Goal: Information Seeking & Learning: Learn about a topic

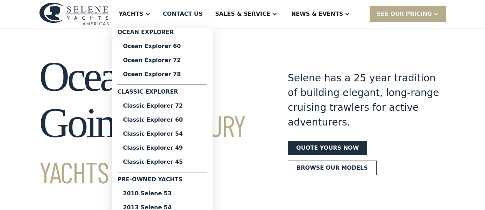
scroll to position [61, 0]
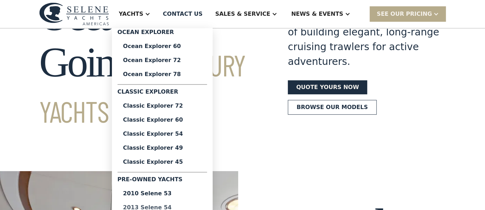
click at [181, 206] on div "2013 Selene 54" at bounding box center [162, 207] width 78 height 6
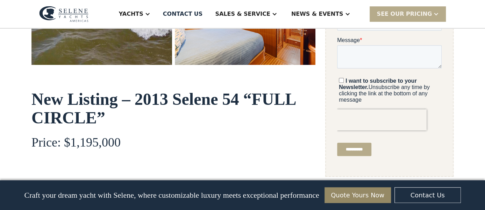
scroll to position [303, 0]
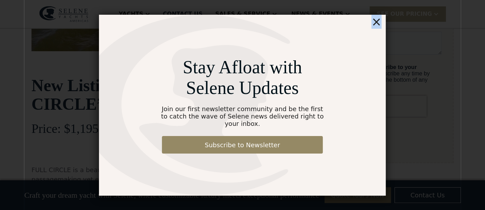
click at [379, 27] on div "×" at bounding box center [377, 22] width 10 height 14
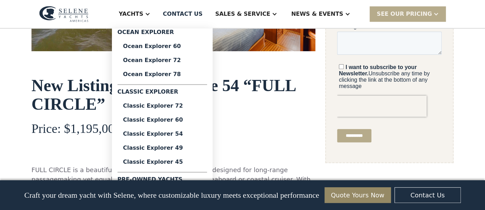
click at [143, 15] on div "Yachts" at bounding box center [131, 14] width 24 height 8
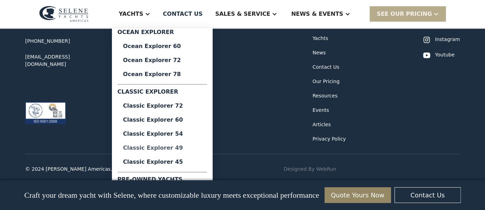
scroll to position [4032, 0]
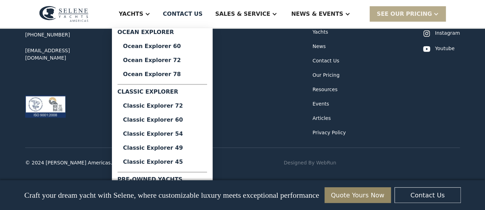
click at [75, 9] on img at bounding box center [63, 14] width 49 height 16
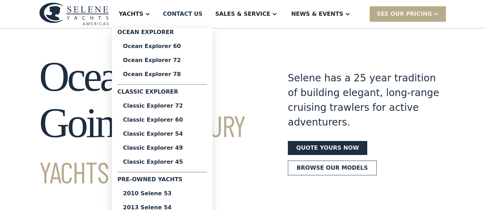
click at [337, 43] on section "Ocean-Going Luxury Yachts Selene has a 25 year tradition of building elegant, l…" at bounding box center [242, 110] width 485 height 164
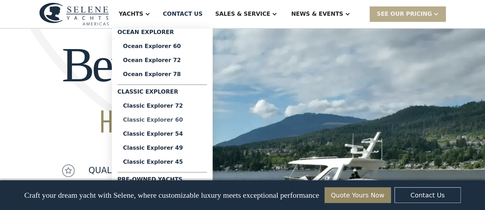
scroll to position [607, 0]
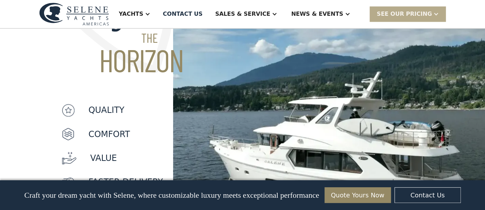
click at [98, 15] on img at bounding box center [74, 13] width 70 height 23
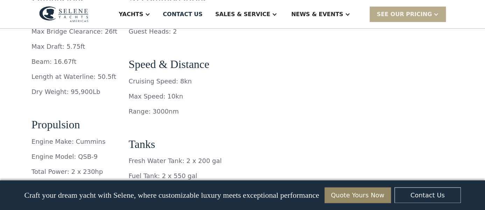
scroll to position [1199, 0]
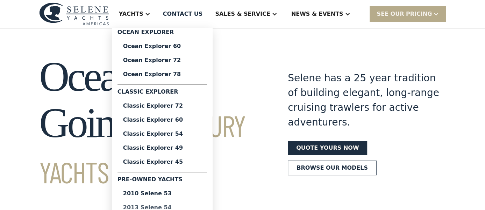
click at [187, 206] on div "2013 Selene 54" at bounding box center [162, 207] width 78 height 6
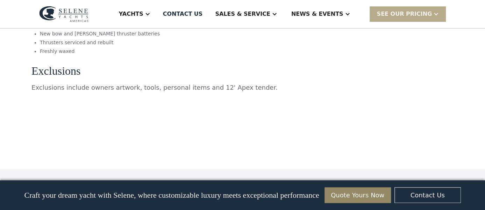
scroll to position [3336, 0]
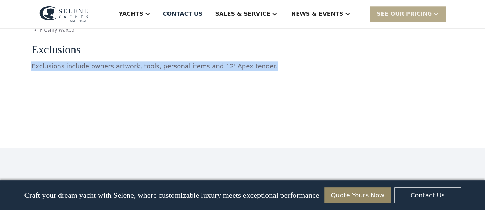
drag, startPoint x: 265, startPoint y: 74, endPoint x: 32, endPoint y: 74, distance: 233.1
click at [32, 71] on p "Exclusions include owners artwork, tools, personal items and 12' Apex tender." at bounding box center [173, 65] width 284 height 9
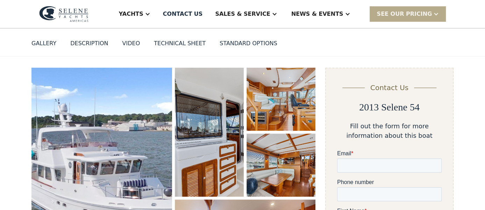
scroll to position [61, 0]
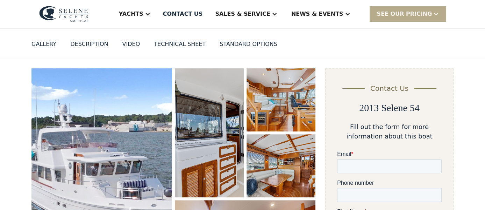
click at [93, 125] on img "open lightbox" at bounding box center [101, 180] width 141 height 225
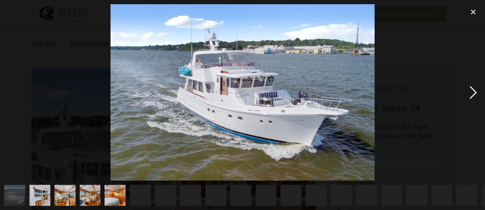
click at [474, 92] on div "next image" at bounding box center [474, 92] width 24 height 176
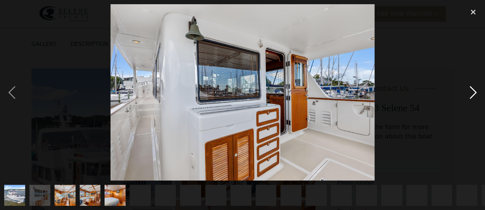
click at [474, 92] on div "next image" at bounding box center [474, 92] width 24 height 176
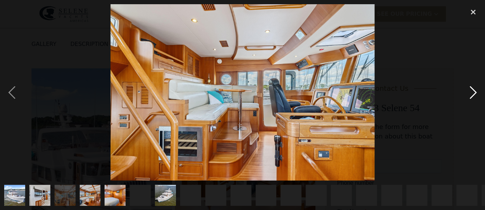
click at [474, 94] on div "next image" at bounding box center [474, 92] width 24 height 176
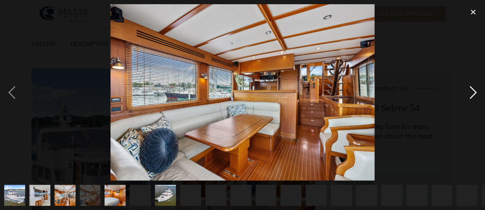
click at [474, 94] on div "next image" at bounding box center [474, 92] width 24 height 176
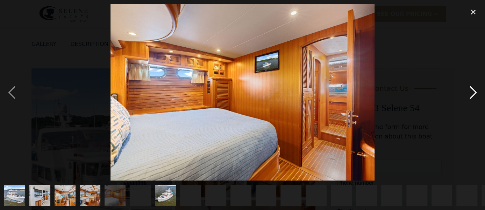
click at [474, 94] on div "next image" at bounding box center [474, 92] width 24 height 176
click at [474, 90] on div "next image" at bounding box center [474, 92] width 24 height 176
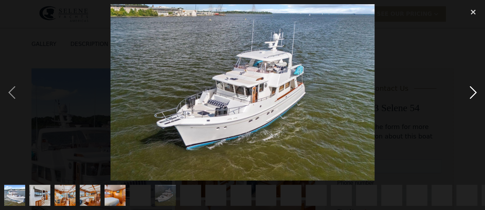
click at [474, 90] on div "next image" at bounding box center [474, 92] width 24 height 176
click at [188, 192] on div "show item 8 of 29" at bounding box center [190, 194] width 21 height 21
click at [161, 201] on img "show item 7 of 29" at bounding box center [165, 194] width 31 height 21
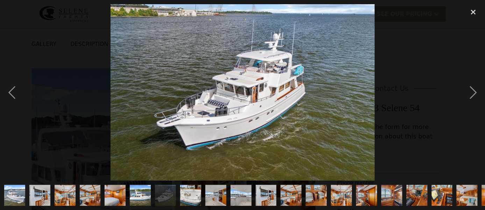
drag, startPoint x: 467, startPoint y: 197, endPoint x: 313, endPoint y: 197, distance: 154.0
click at [313, 197] on div at bounding box center [242, 194] width 485 height 29
click at [142, 199] on img "show item 6 of 29" at bounding box center [140, 194] width 31 height 21
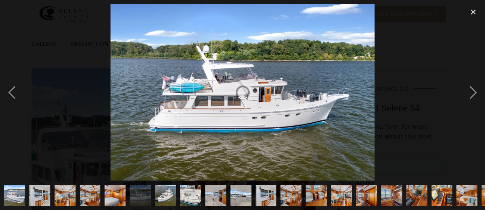
click at [170, 195] on img "show item 7 of 29" at bounding box center [165, 194] width 31 height 21
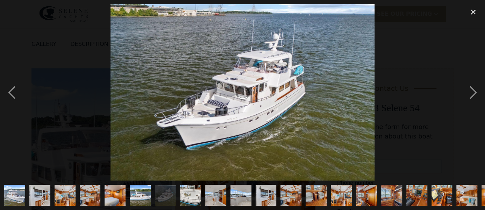
click at [186, 195] on img "show item 8 of 29" at bounding box center [190, 194] width 31 height 21
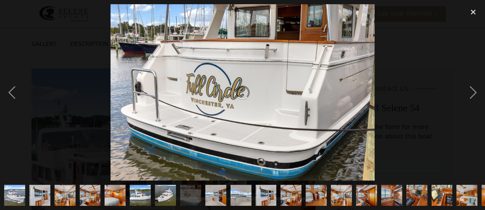
click at [220, 199] on img "show item 9 of 29" at bounding box center [215, 194] width 31 height 21
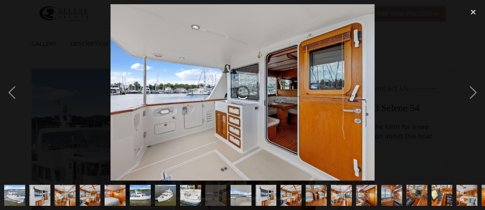
click at [236, 197] on img "show item 10 of 29" at bounding box center [240, 194] width 31 height 21
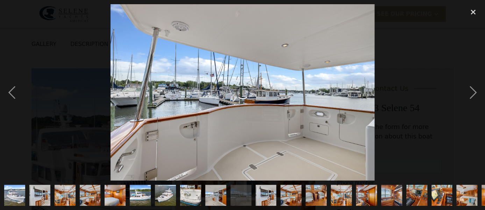
click at [265, 192] on img "show item 11 of 29" at bounding box center [266, 194] width 31 height 21
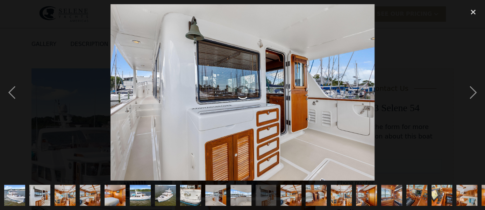
click at [293, 196] on img "show item 12 of 29" at bounding box center [290, 194] width 31 height 21
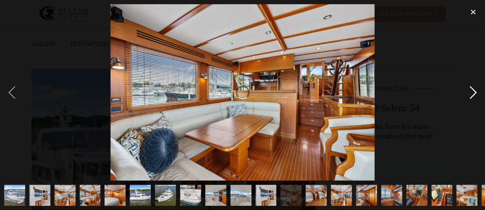
click at [477, 96] on div "next image" at bounding box center [474, 92] width 24 height 176
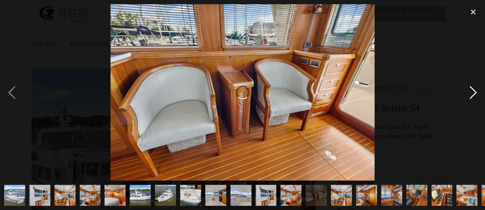
click at [475, 93] on div "next image" at bounding box center [474, 92] width 24 height 176
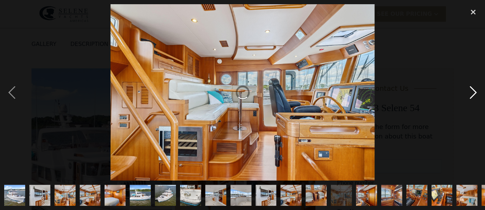
click at [475, 93] on div "next image" at bounding box center [474, 92] width 24 height 176
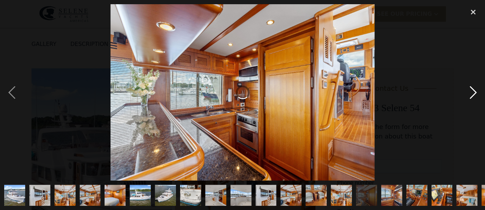
click at [475, 93] on div "next image" at bounding box center [474, 92] width 24 height 176
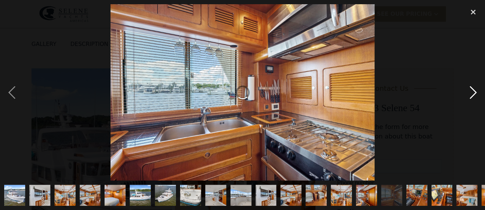
click at [475, 93] on div "next image" at bounding box center [474, 92] width 24 height 176
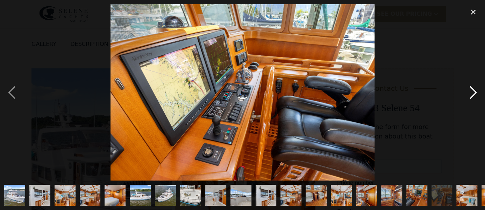
drag, startPoint x: 471, startPoint y: 90, endPoint x: 474, endPoint y: 92, distance: 4.0
click at [471, 90] on div "next image" at bounding box center [474, 92] width 24 height 176
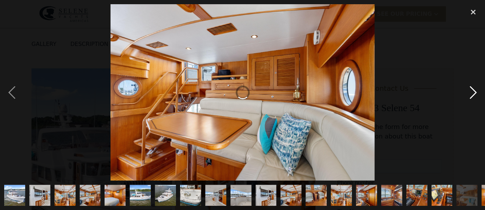
click at [474, 92] on div "next image" at bounding box center [474, 92] width 24 height 176
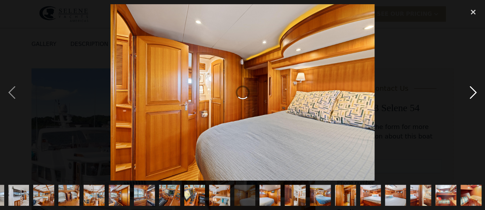
scroll to position [0, 248]
click at [475, 88] on div "next image" at bounding box center [474, 92] width 24 height 176
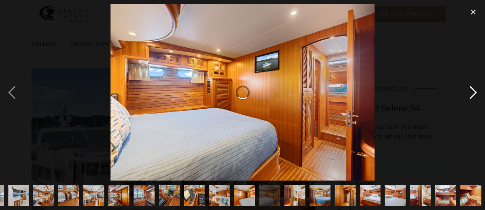
click at [475, 89] on div "next image" at bounding box center [474, 92] width 24 height 176
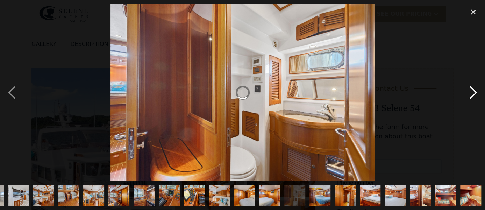
click at [475, 89] on div "next image" at bounding box center [474, 92] width 24 height 176
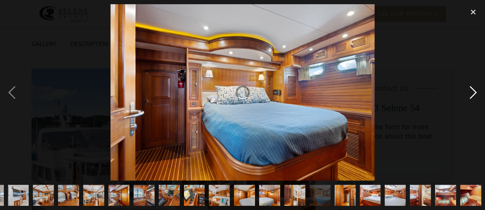
click at [475, 89] on div "next image" at bounding box center [474, 92] width 24 height 176
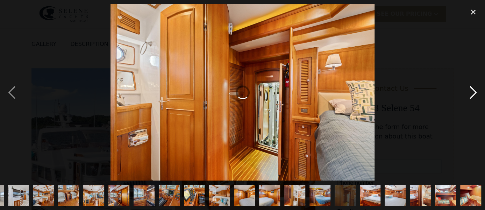
click at [475, 89] on div "next image" at bounding box center [474, 92] width 24 height 176
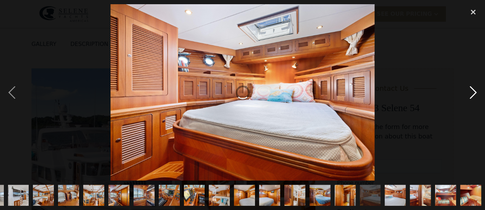
click at [475, 89] on div "next image" at bounding box center [474, 92] width 24 height 176
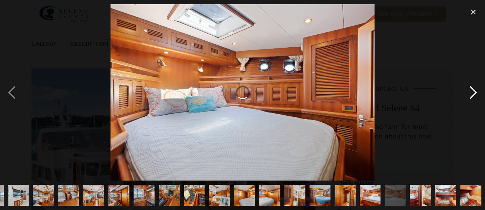
click at [475, 89] on div "next image" at bounding box center [474, 92] width 24 height 176
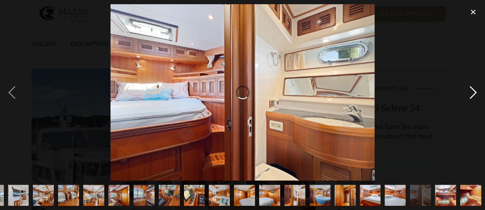
click at [475, 89] on div "next image" at bounding box center [474, 92] width 24 height 176
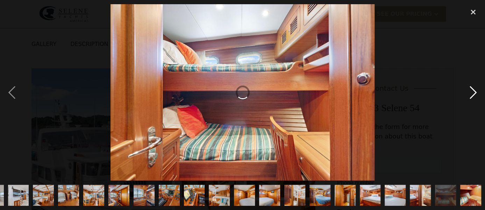
click at [475, 89] on div "next image" at bounding box center [474, 92] width 24 height 176
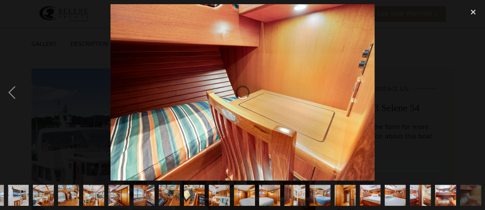
click at [475, 89] on div "next image" at bounding box center [474, 92] width 24 height 176
drag, startPoint x: 253, startPoint y: 202, endPoint x: 379, endPoint y: 199, distance: 126.0
click at [373, 202] on div at bounding box center [242, 194] width 485 height 29
click at [474, 12] on div "close lightbox" at bounding box center [474, 11] width 24 height 15
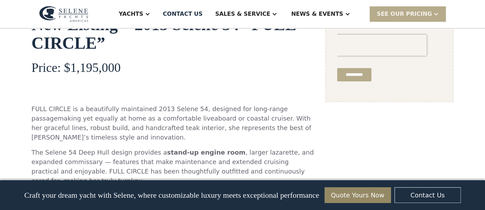
scroll to position [0, 0]
